Goal: Obtain resource: Obtain resource

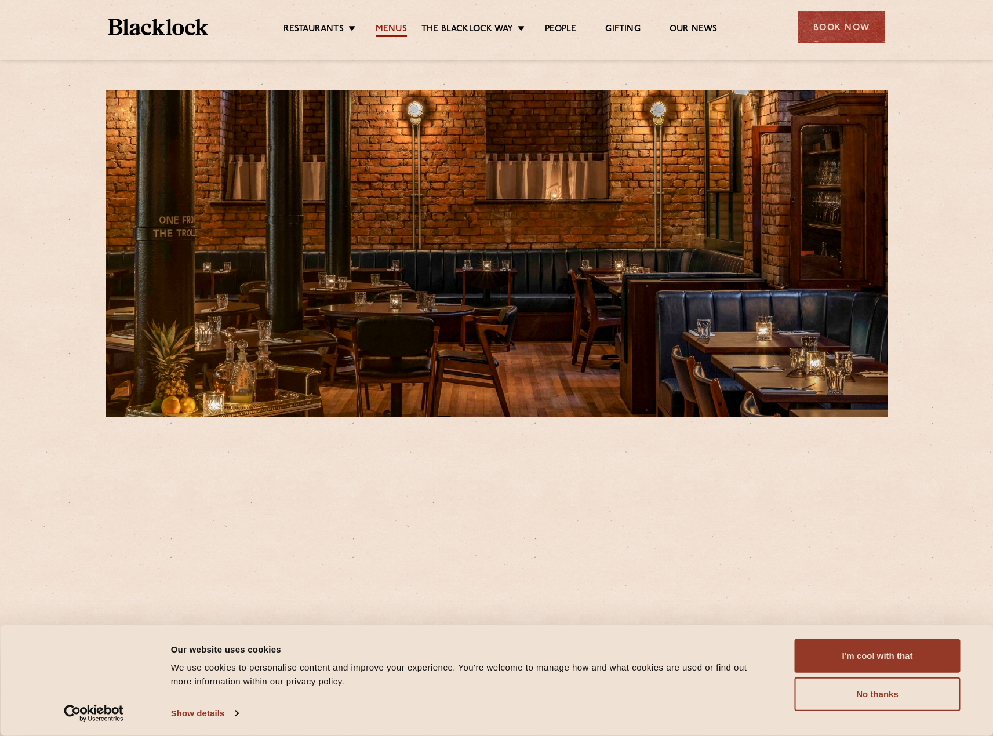
click at [393, 30] on link "Menus" at bounding box center [390, 30] width 31 height 13
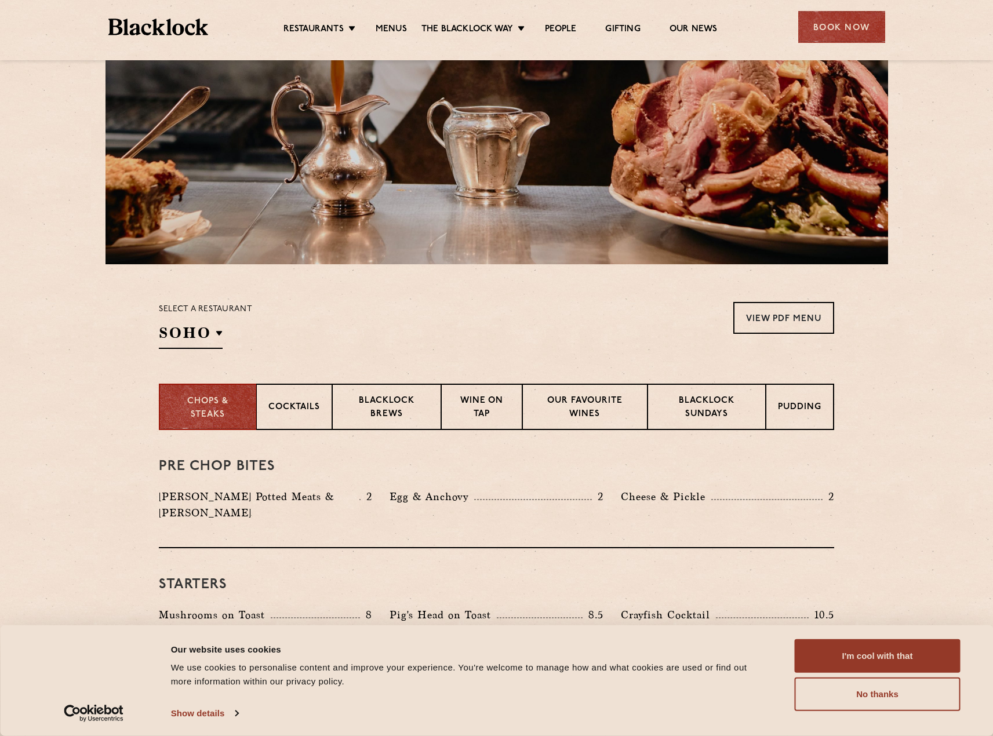
scroll to position [290, 0]
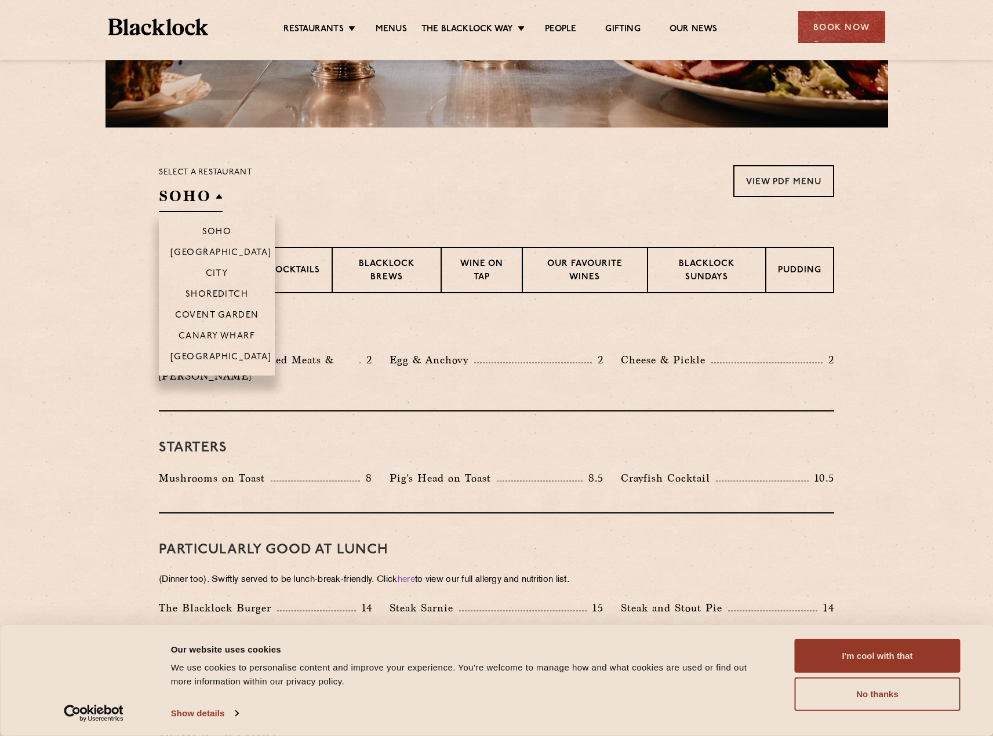
click at [213, 203] on h2 "SOHO" at bounding box center [191, 199] width 64 height 26
click at [223, 355] on p "[GEOGRAPHIC_DATA]" at bounding box center [220, 358] width 101 height 12
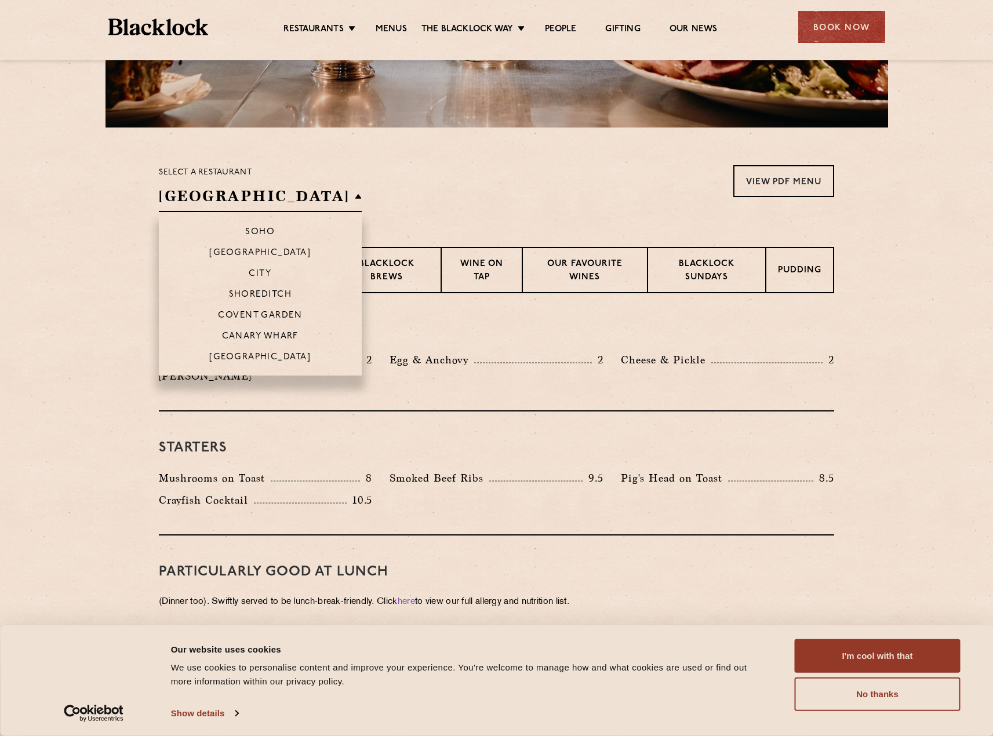
click at [221, 193] on h2 "[GEOGRAPHIC_DATA]" at bounding box center [260, 199] width 203 height 26
click at [221, 254] on p "[GEOGRAPHIC_DATA]" at bounding box center [259, 254] width 101 height 12
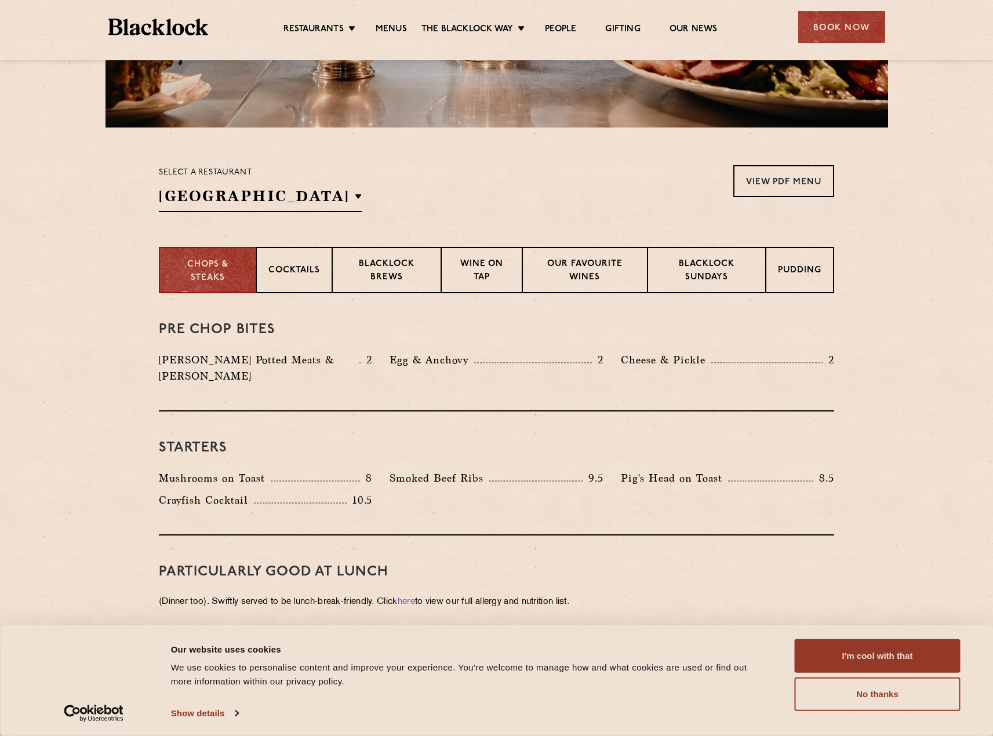
scroll to position [81, 0]
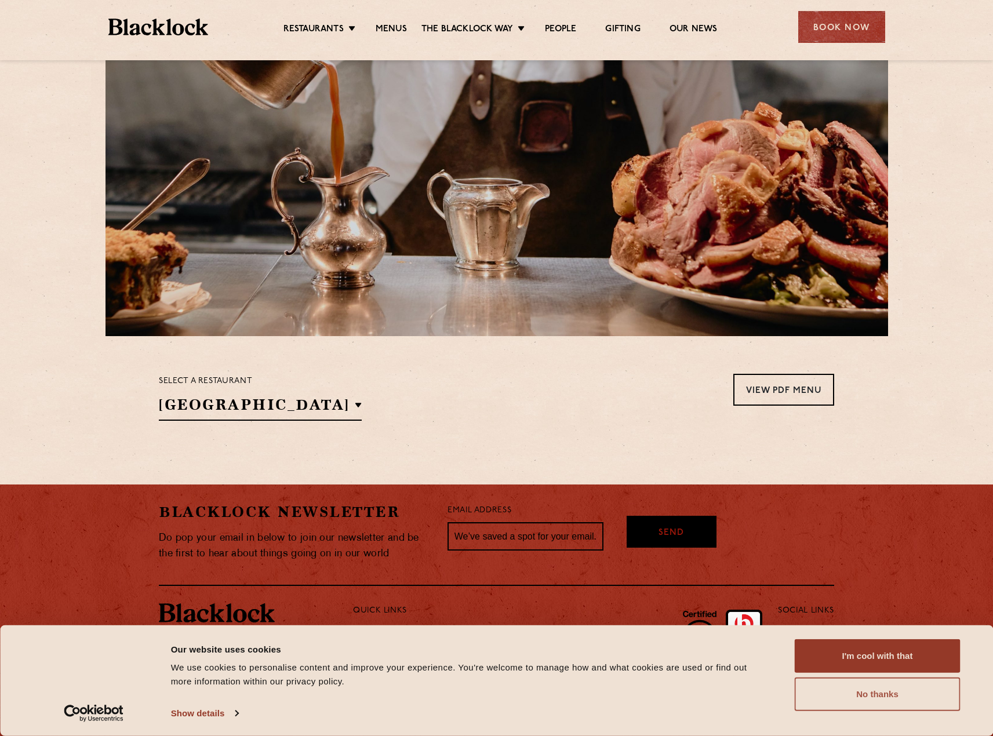
click at [928, 699] on button "No thanks" at bounding box center [877, 694] width 166 height 34
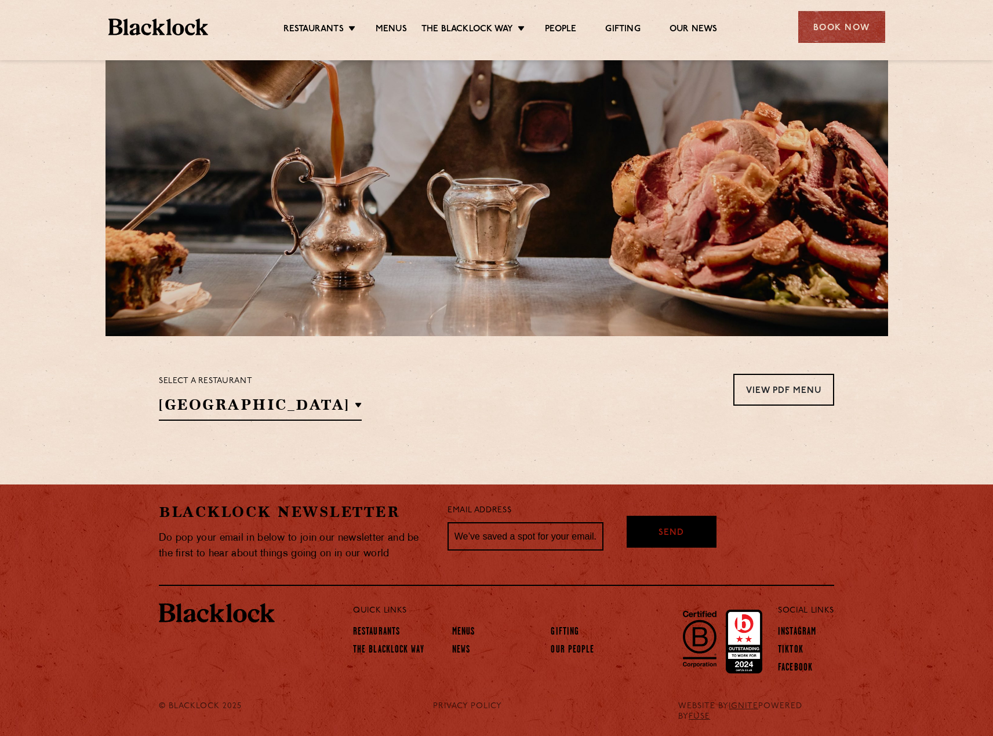
click at [216, 385] on p "Select a restaurant" at bounding box center [260, 381] width 203 height 15
click at [236, 417] on h2 "[GEOGRAPHIC_DATA]" at bounding box center [260, 408] width 203 height 26
click at [245, 441] on p "Soho" at bounding box center [260, 442] width 30 height 12
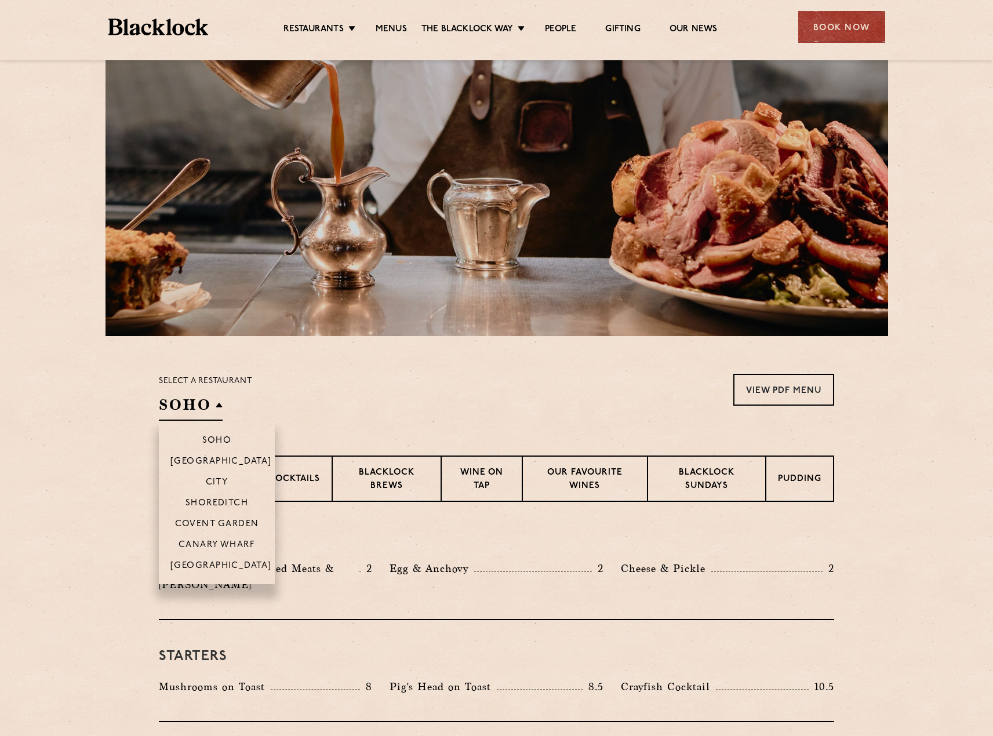
click at [202, 404] on h2 "Soho" at bounding box center [191, 408] width 64 height 26
click at [217, 487] on p "City" at bounding box center [217, 483] width 23 height 12
click at [199, 403] on h2 "City" at bounding box center [186, 408] width 55 height 26
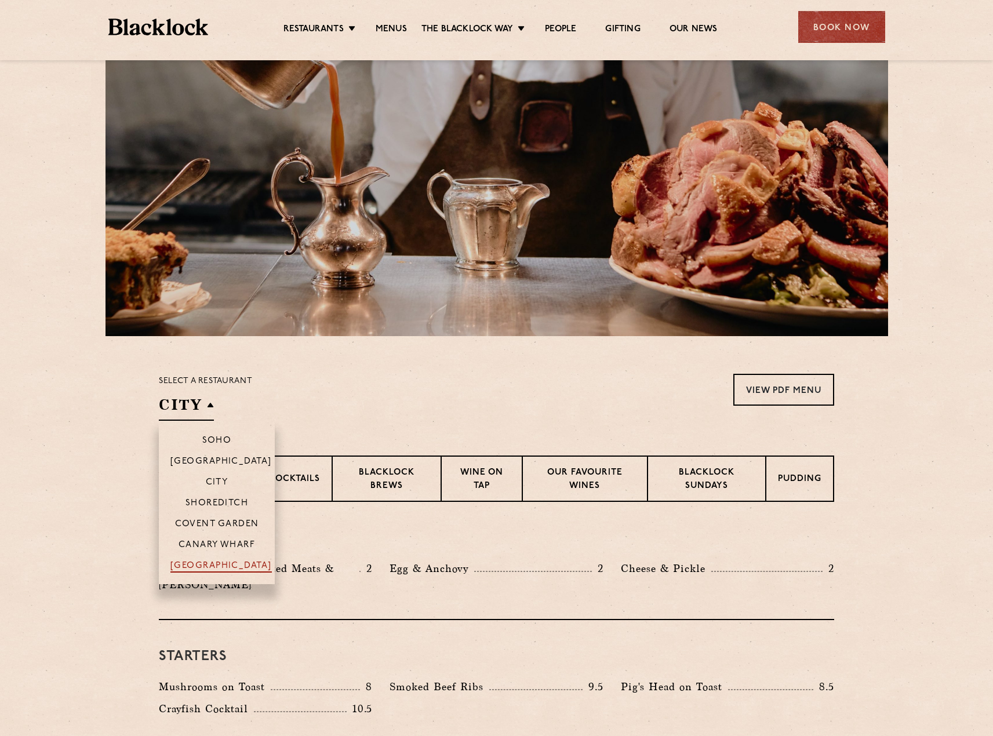
click at [223, 564] on p "[GEOGRAPHIC_DATA]" at bounding box center [220, 567] width 101 height 12
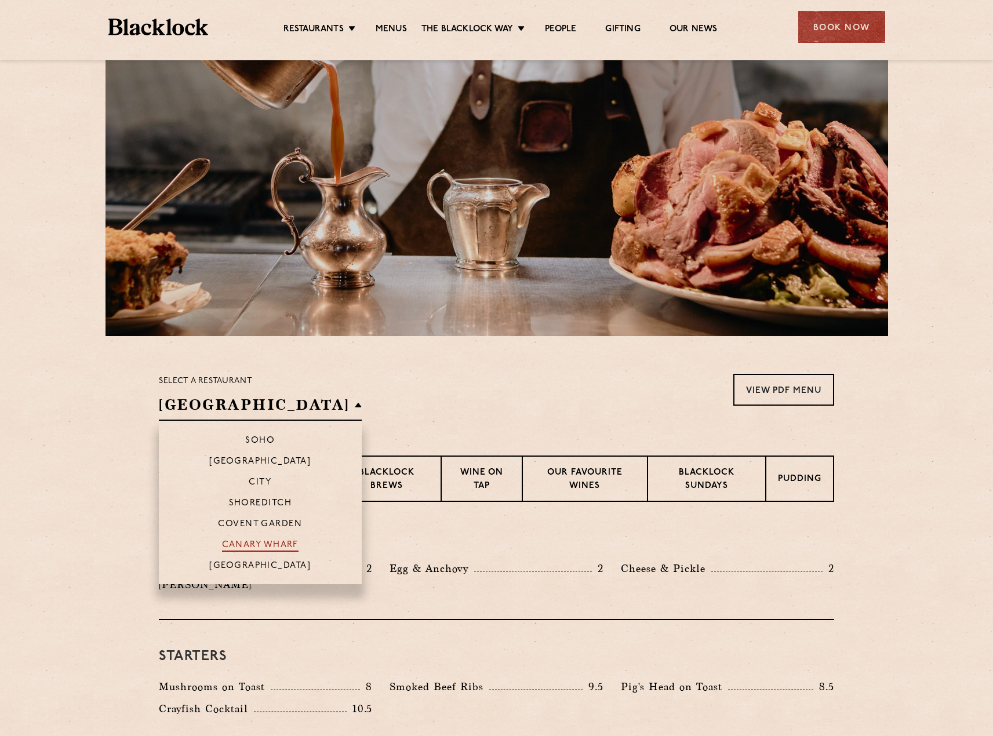
click at [240, 545] on p "Canary Wharf" at bounding box center [260, 546] width 76 height 12
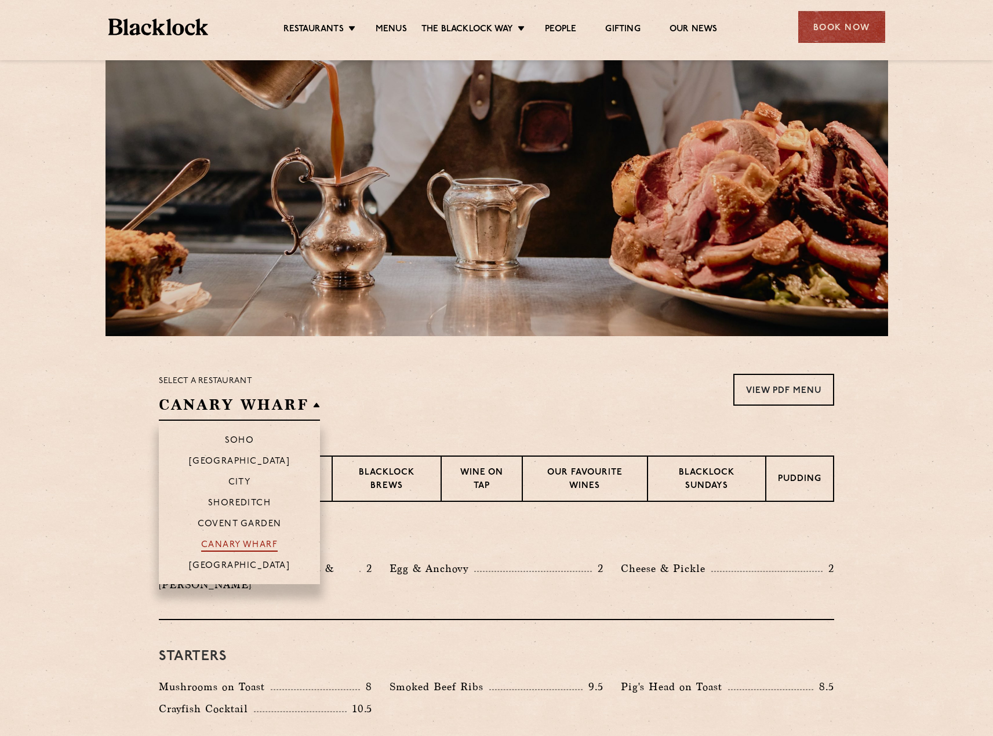
click at [240, 545] on p "Canary Wharf" at bounding box center [239, 546] width 76 height 12
click at [250, 525] on p "Covent Garden" at bounding box center [240, 525] width 84 height 12
click at [248, 437] on p "Soho" at bounding box center [243, 442] width 30 height 12
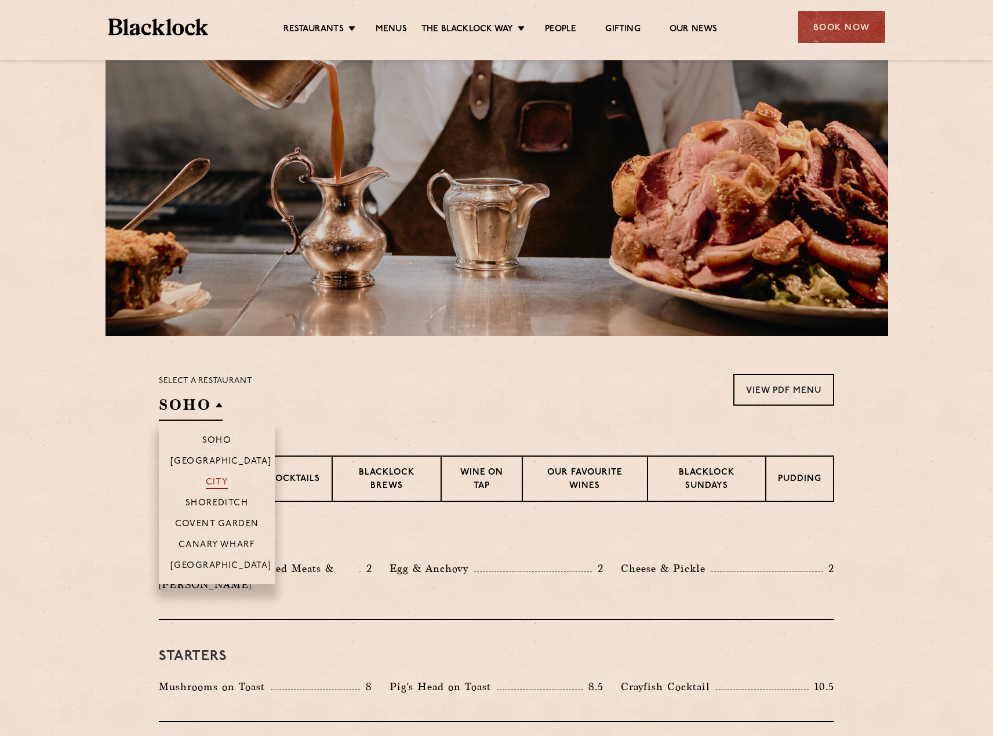
click at [213, 482] on p "City" at bounding box center [217, 483] width 23 height 12
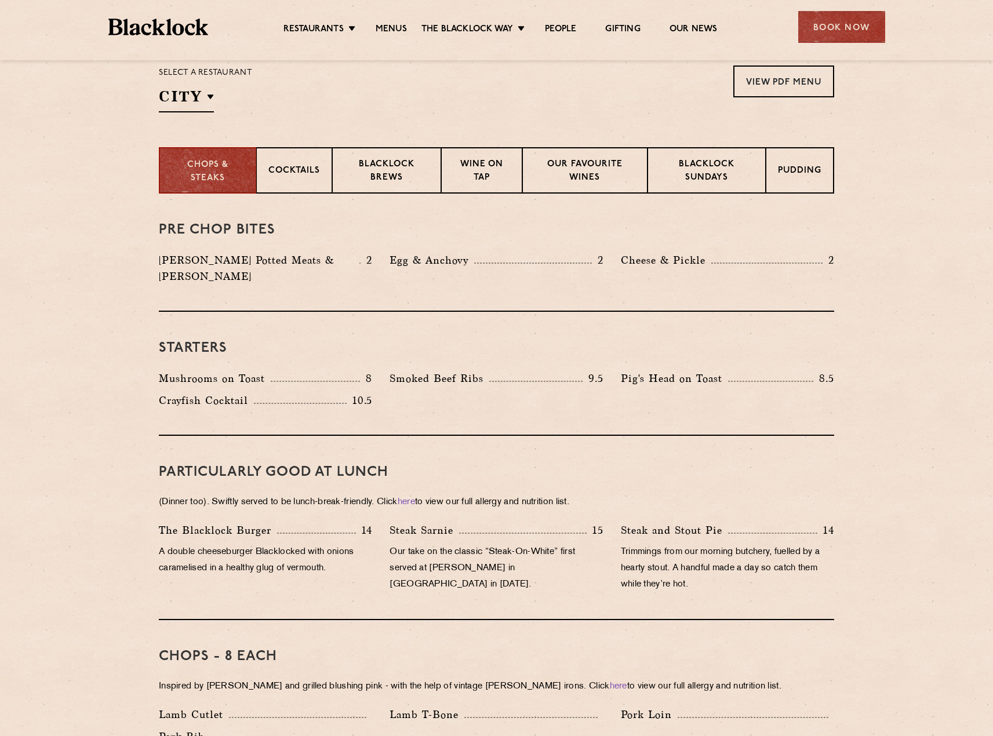
scroll to position [371, 0]
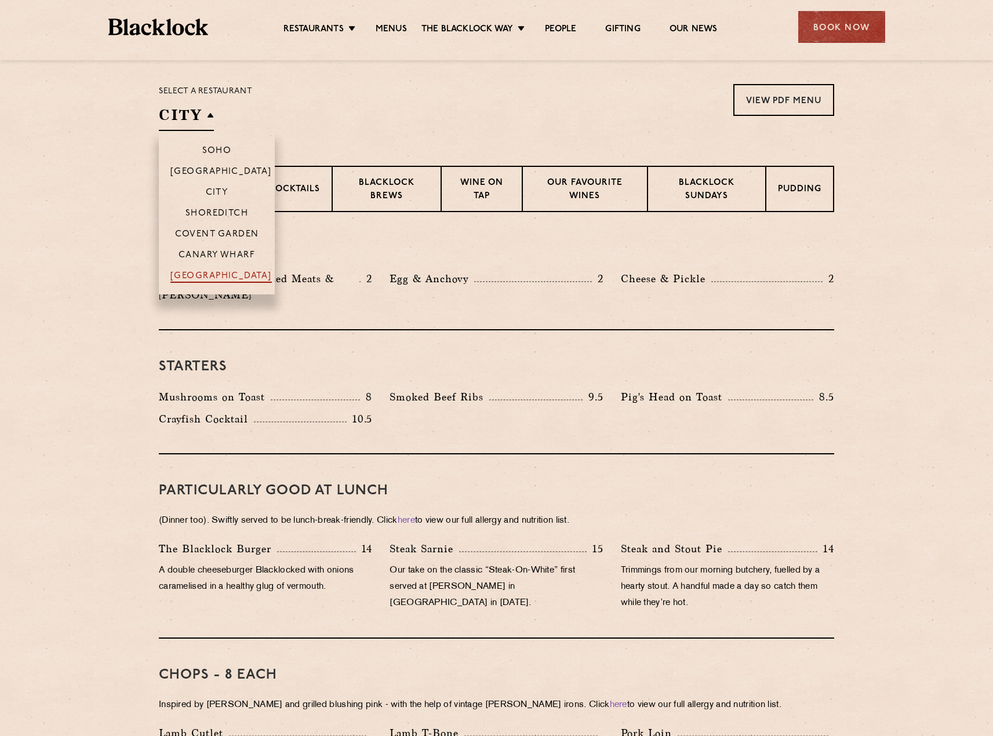
click at [218, 272] on p "[GEOGRAPHIC_DATA]" at bounding box center [220, 277] width 101 height 12
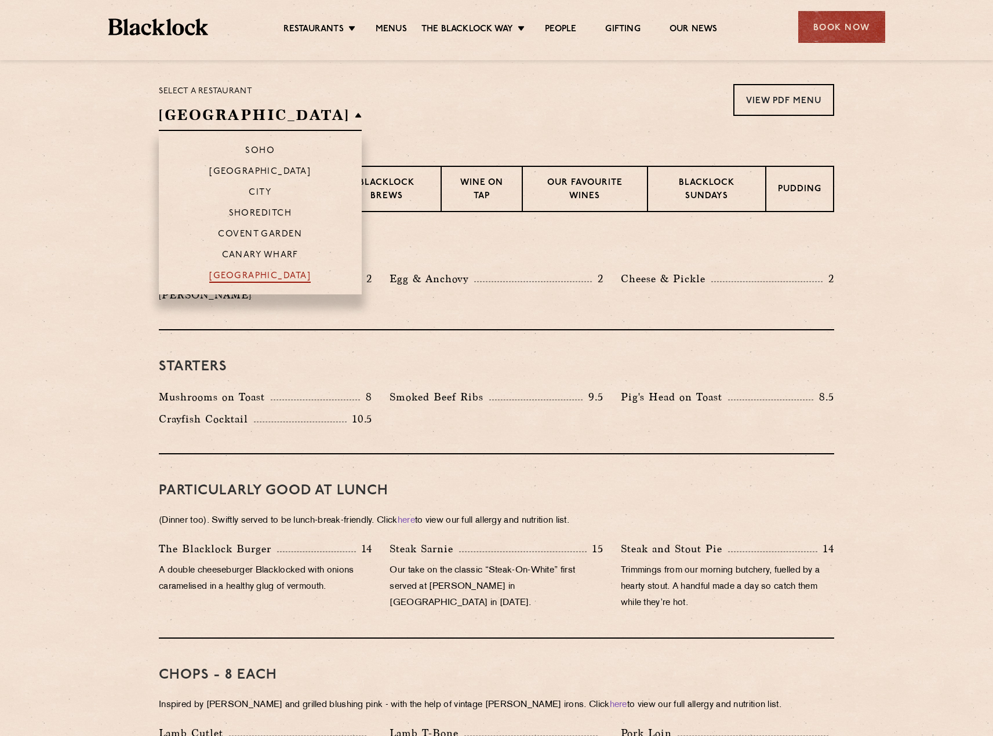
click at [216, 280] on p "[GEOGRAPHIC_DATA]" at bounding box center [259, 277] width 101 height 12
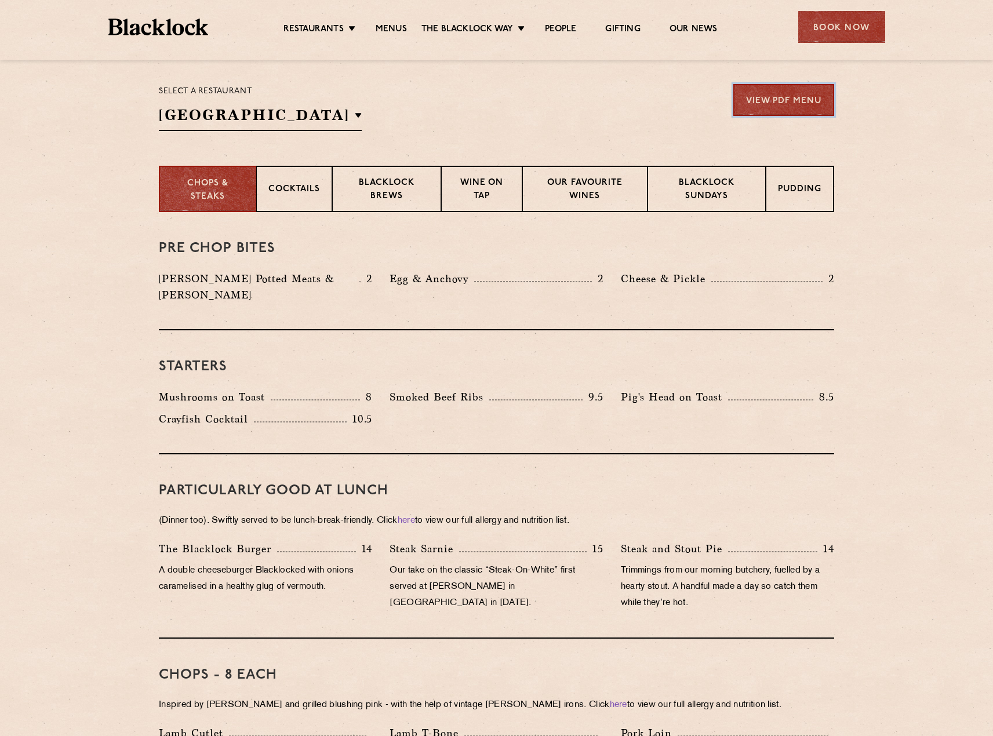
click at [777, 107] on link "View PDF Menu" at bounding box center [783, 100] width 101 height 32
